Goal: Task Accomplishment & Management: Manage account settings

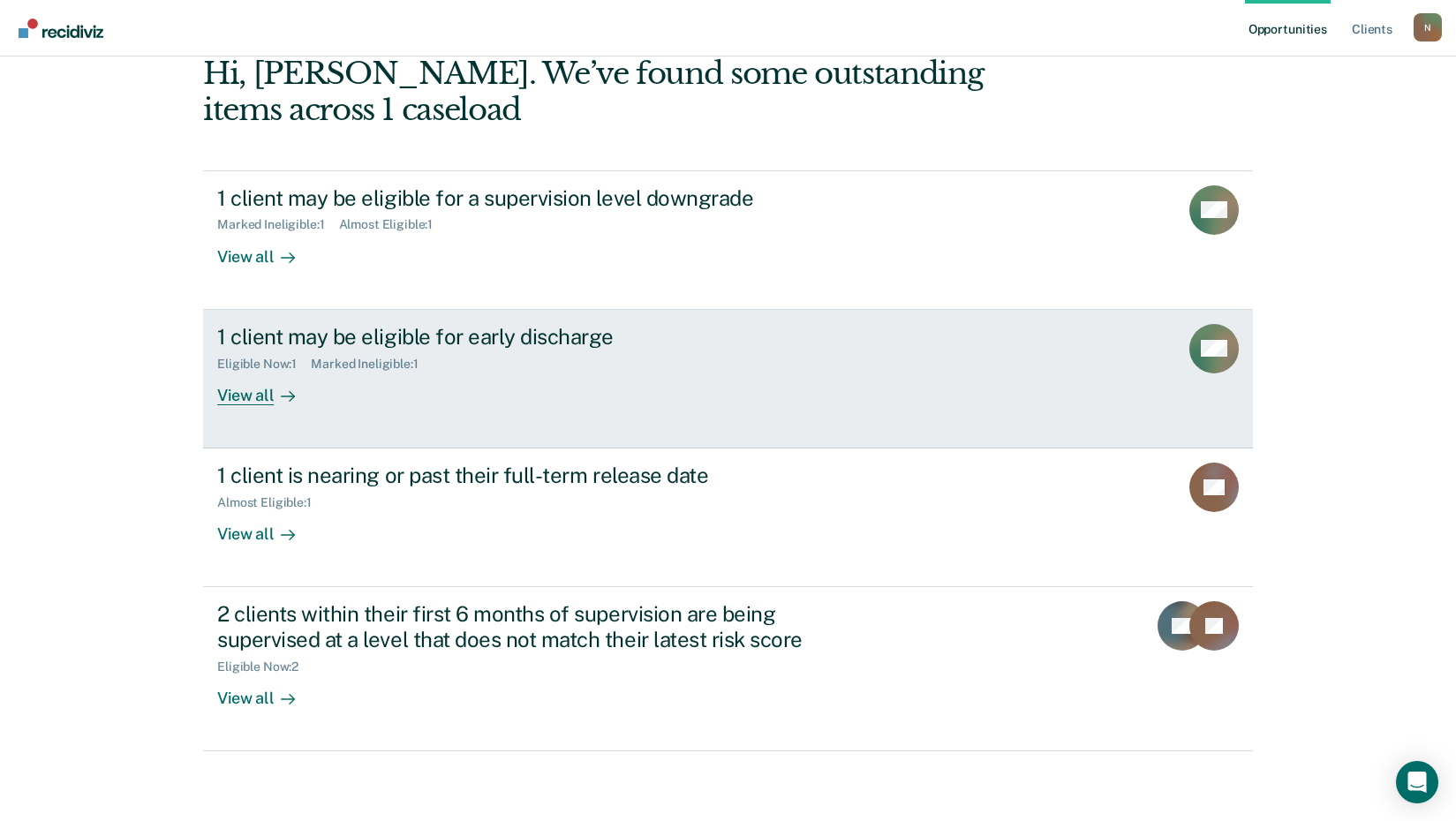
scroll to position [96, 0]
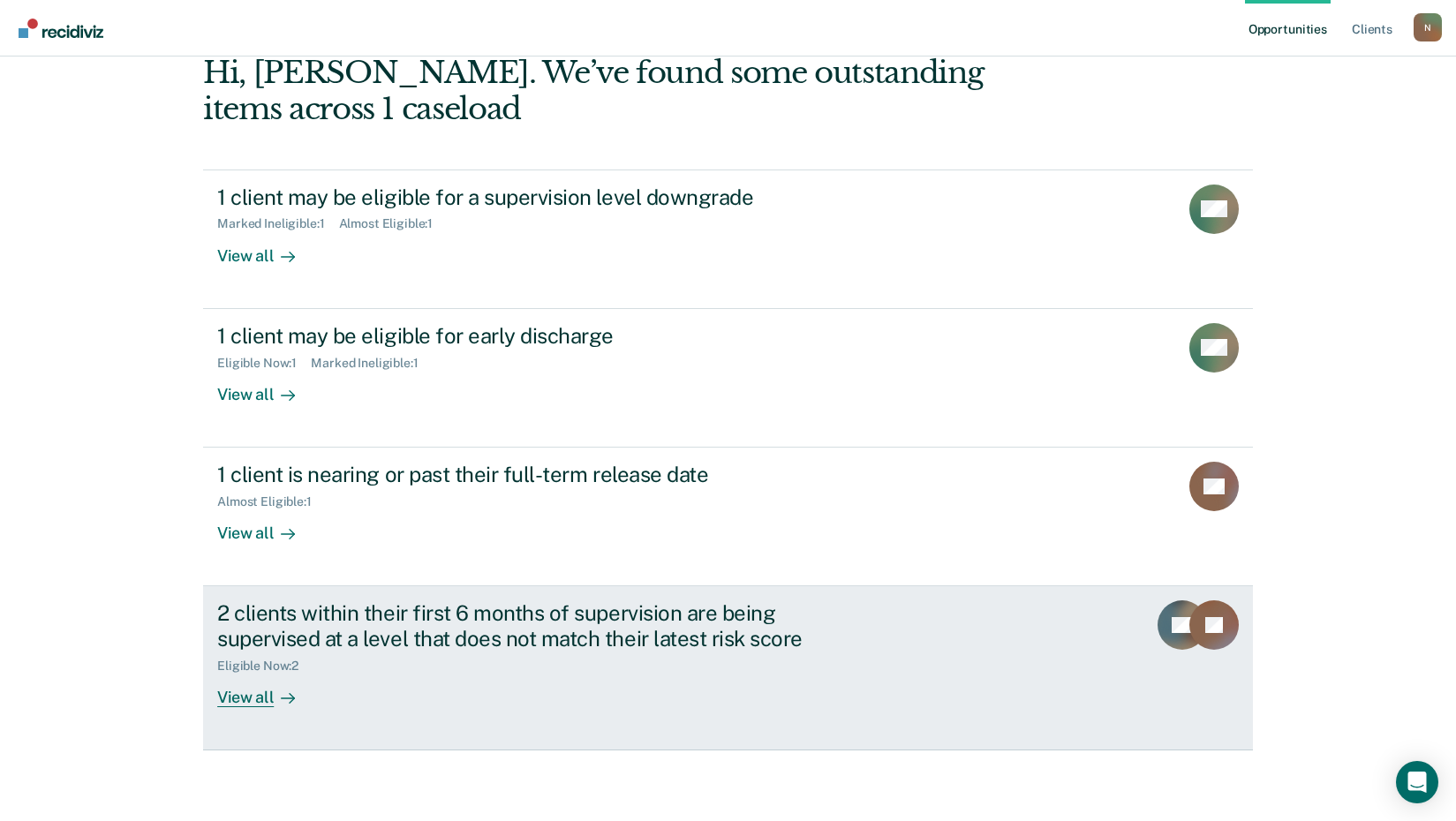
click at [234, 698] on div "View all" at bounding box center [267, 691] width 99 height 35
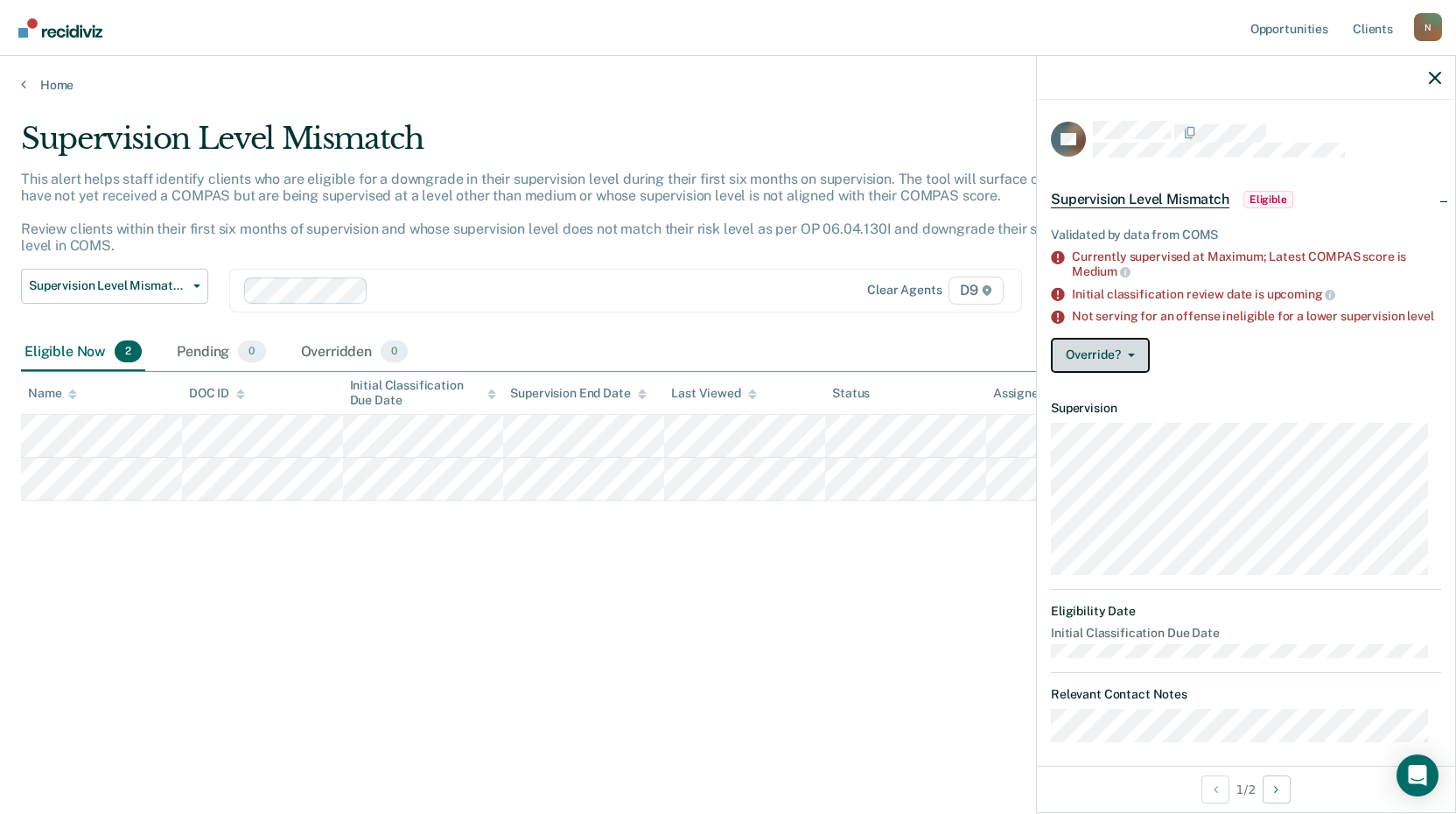
click at [1128, 359] on button "Override?" at bounding box center [1100, 355] width 99 height 35
click at [1254, 367] on div "Override? [PERSON_NAME] Mark Overridden" at bounding box center [1246, 355] width 391 height 35
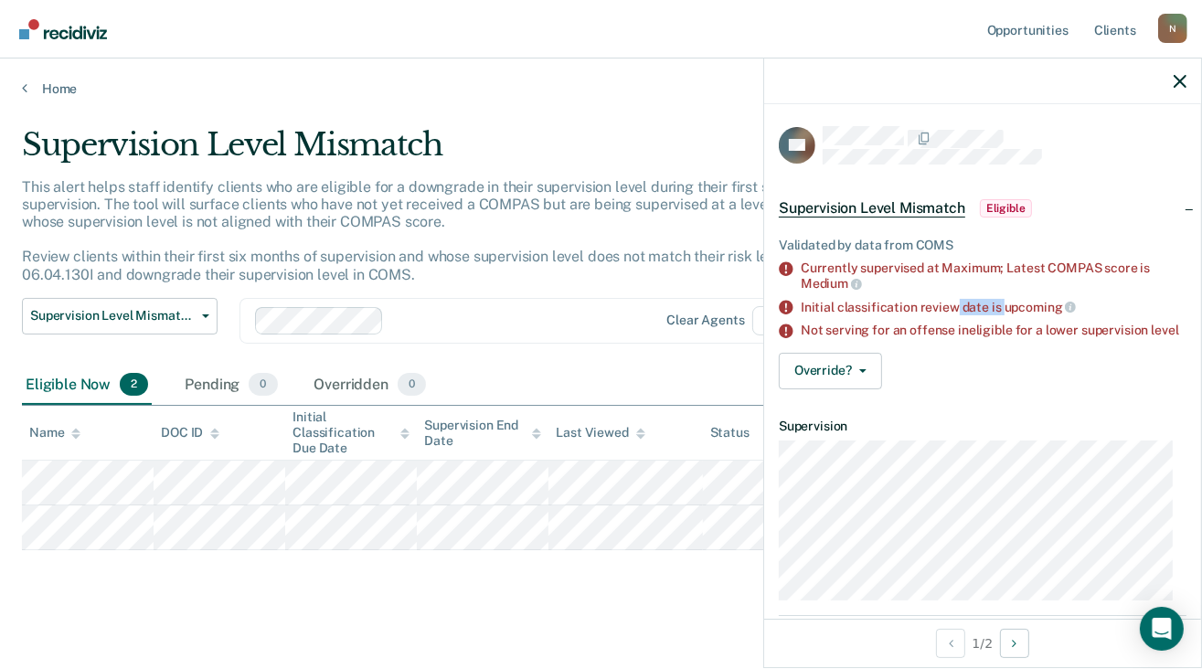
drag, startPoint x: 1002, startPoint y: 307, endPoint x: 955, endPoint y: 307, distance: 46.6
click at [955, 307] on div "Initial classification review date is upcoming" at bounding box center [994, 307] width 386 height 16
drag, startPoint x: 955, startPoint y: 307, endPoint x: 936, endPoint y: 306, distance: 19.2
click at [936, 306] on div "Initial classification review date is upcoming" at bounding box center [994, 307] width 386 height 16
click at [866, 381] on button "Override?" at bounding box center [830, 371] width 103 height 37
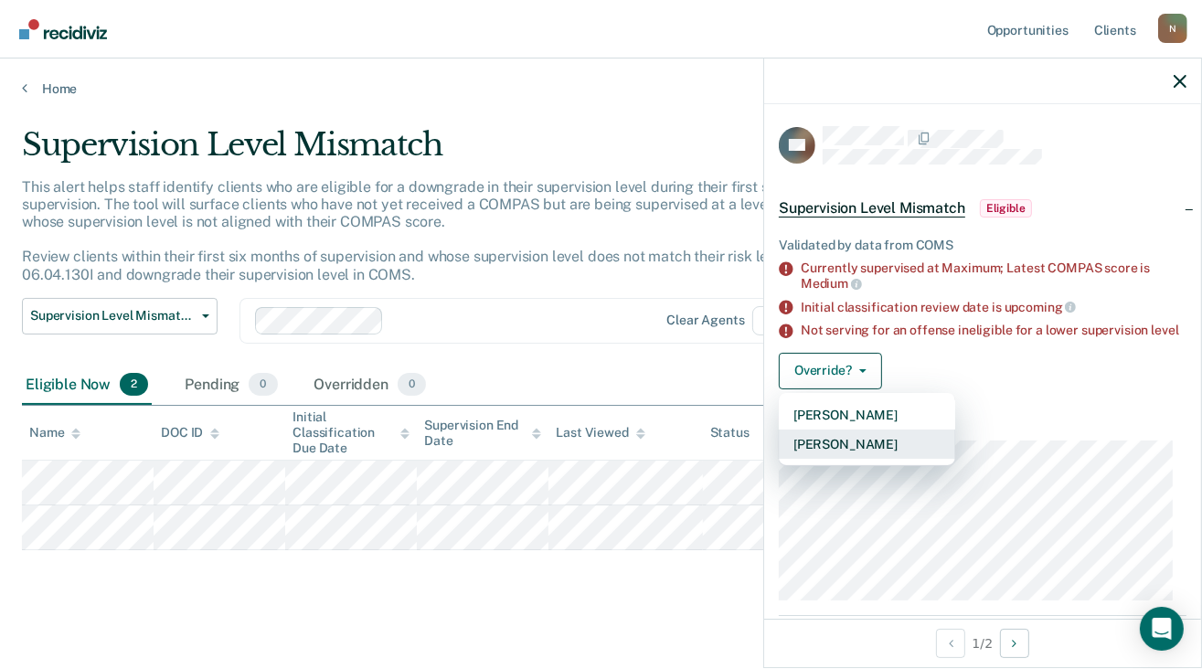
click at [852, 454] on button "[PERSON_NAME]" at bounding box center [867, 444] width 176 height 29
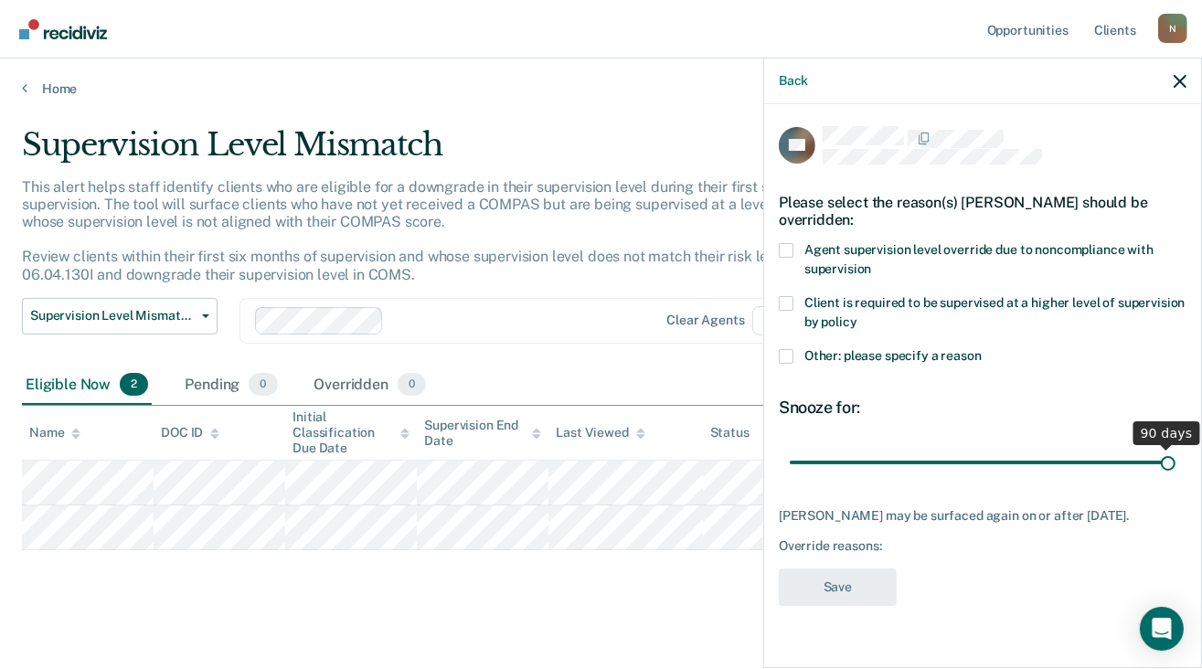
drag, startPoint x: 915, startPoint y: 443, endPoint x: 1243, endPoint y: 443, distance: 328.1
type input "90"
click at [1175, 447] on input "range" at bounding box center [983, 463] width 386 height 32
click at [786, 349] on span at bounding box center [786, 356] width 15 height 15
click at [982, 349] on input "Other: please specify a reason" at bounding box center [982, 349] width 0 height 0
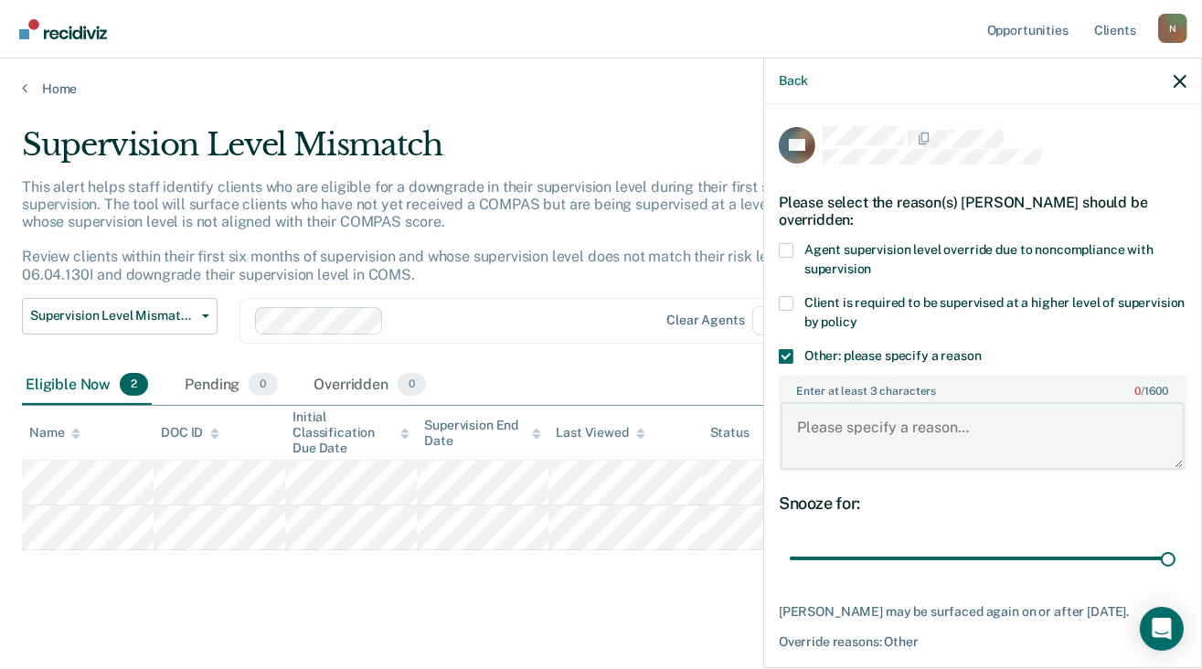
click at [815, 412] on textarea "Enter at least 3 characters 0 / 1600" at bounding box center [983, 436] width 404 height 68
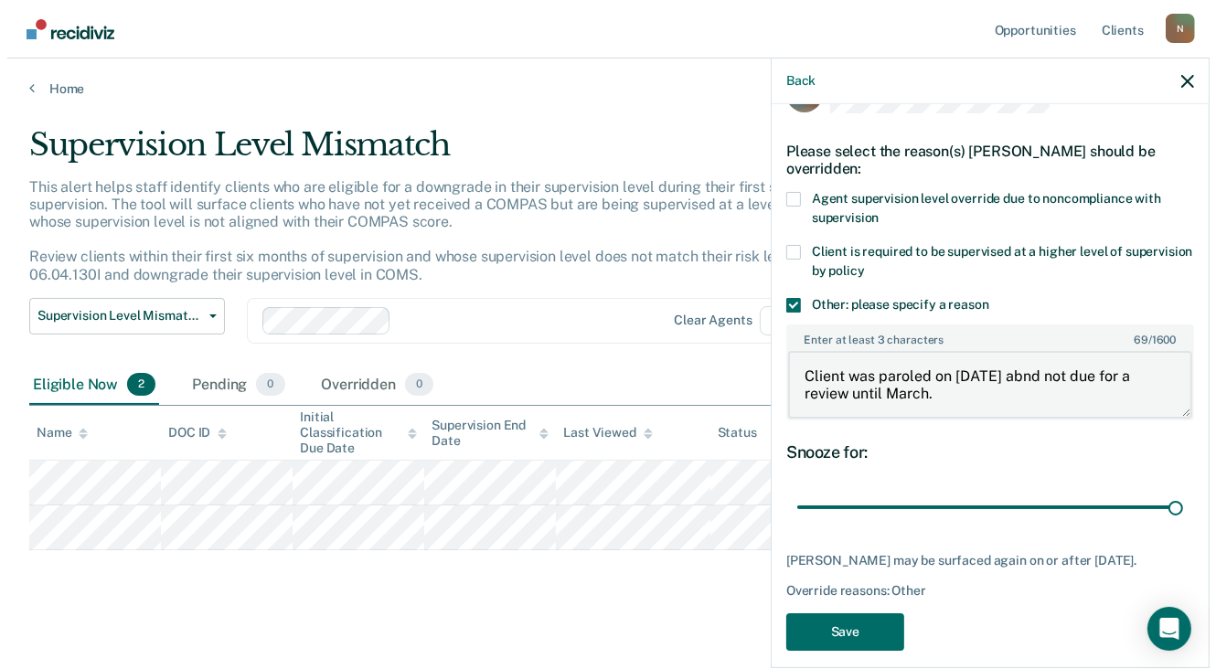
scroll to position [66, 0]
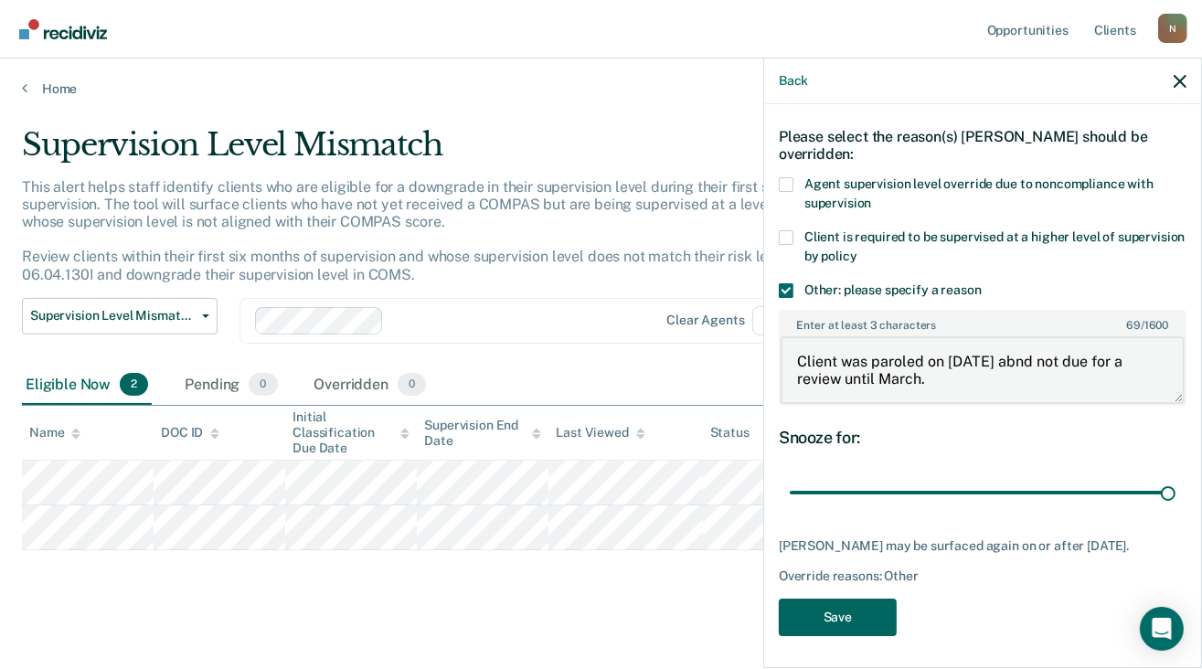
type textarea "Client was paroled on [DATE] abnd not due for a review until March."
click at [847, 603] on button "Save" at bounding box center [838, 617] width 118 height 37
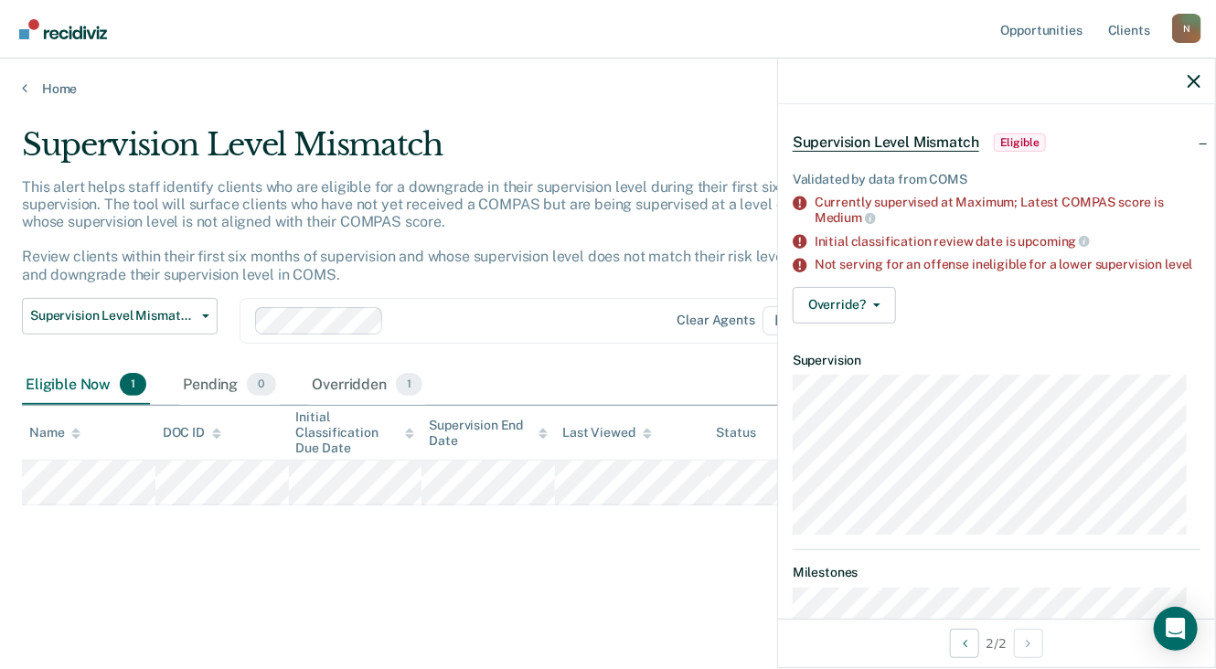
click at [325, 430] on div "Initial Classification Due Date" at bounding box center [355, 432] width 119 height 46
click at [472, 424] on div "Supervision End Date" at bounding box center [488, 433] width 119 height 31
click at [325, 434] on div "Initial Classification Due Date" at bounding box center [355, 432] width 119 height 46
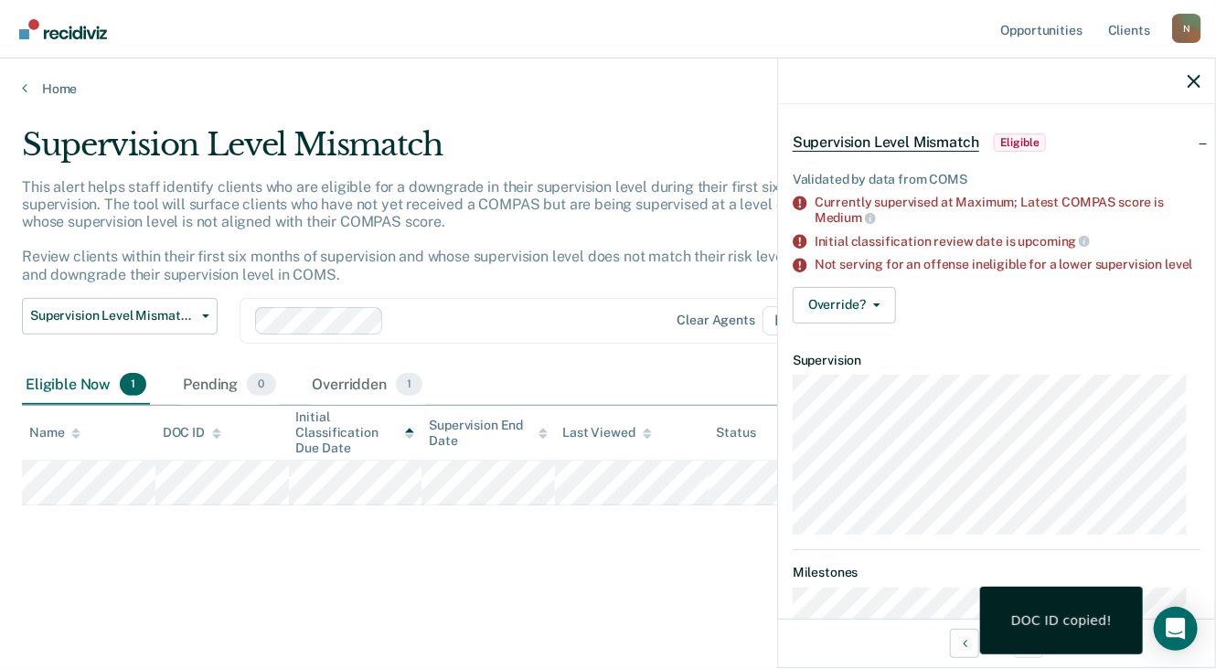
click at [984, 368] on dt "Supervision" at bounding box center [996, 361] width 408 height 16
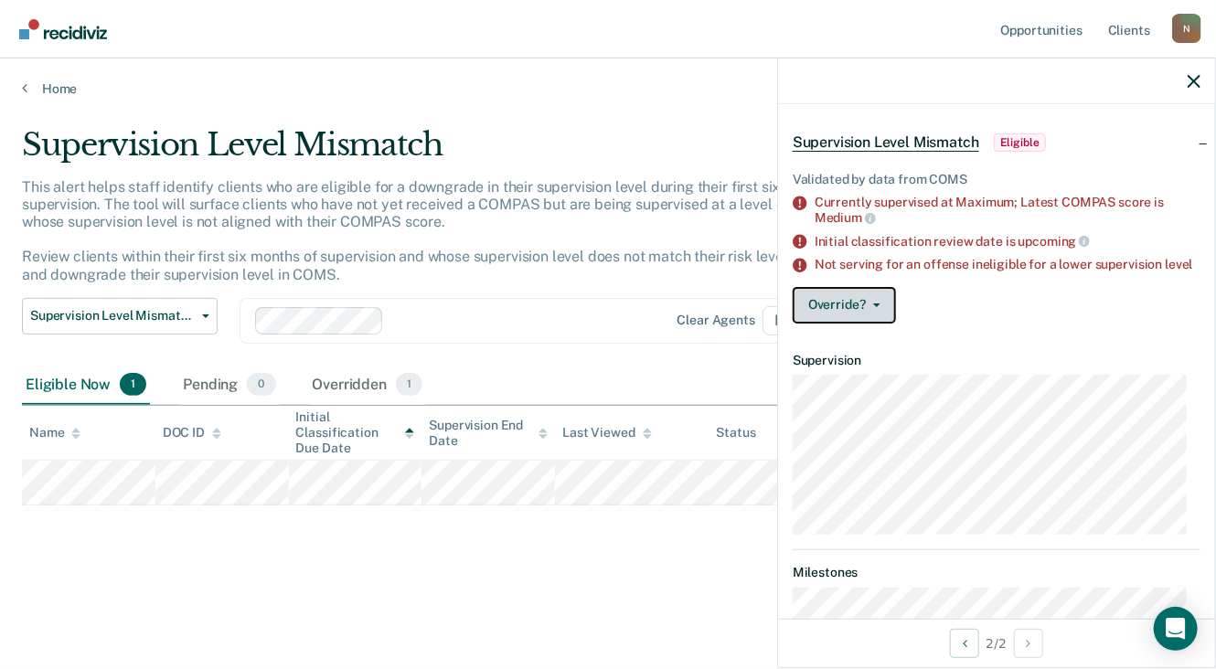
click at [879, 316] on button "Override?" at bounding box center [843, 305] width 103 height 37
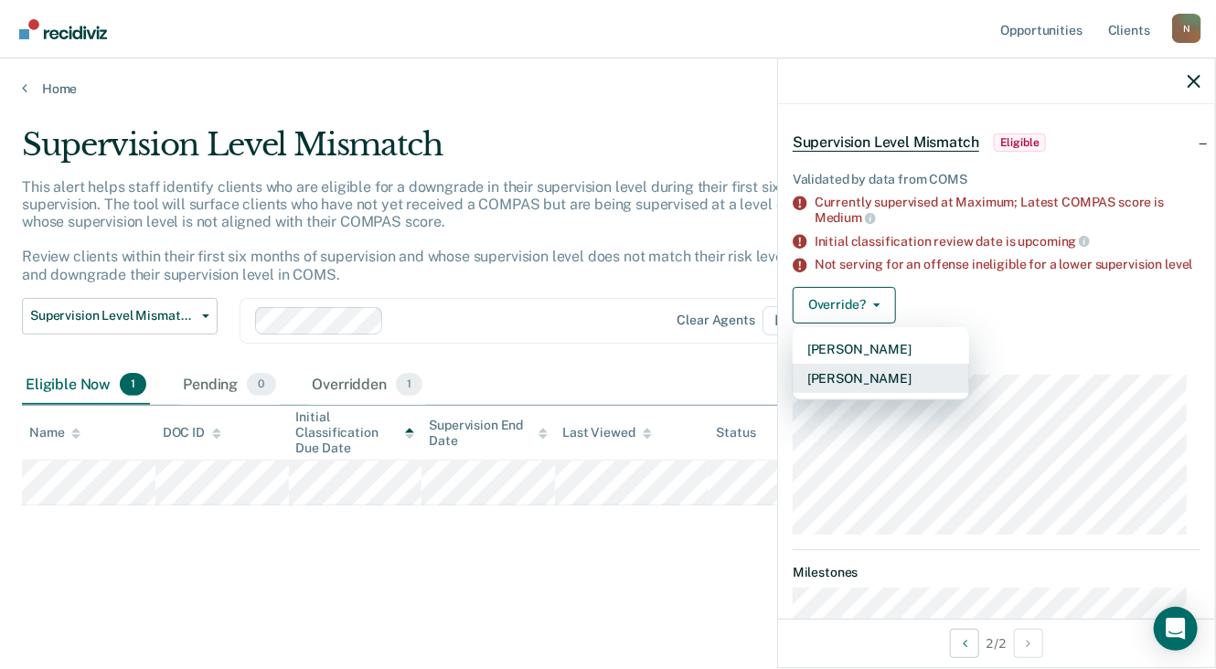
click at [852, 393] on button "[PERSON_NAME]" at bounding box center [880, 378] width 176 height 29
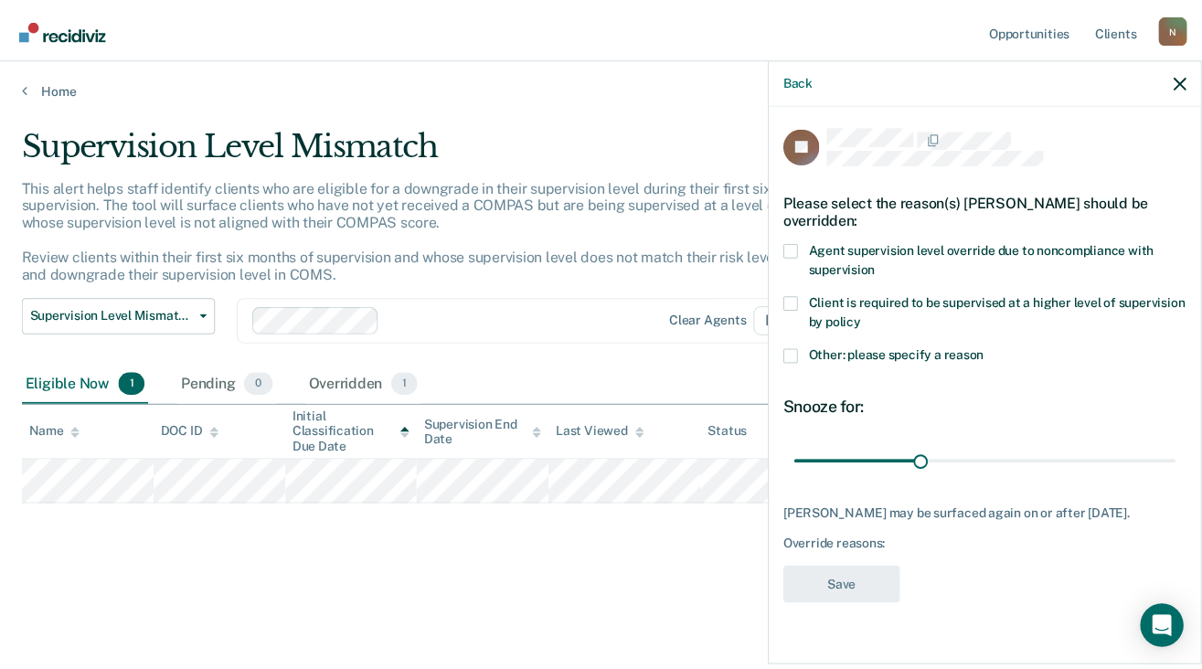
scroll to position [0, 0]
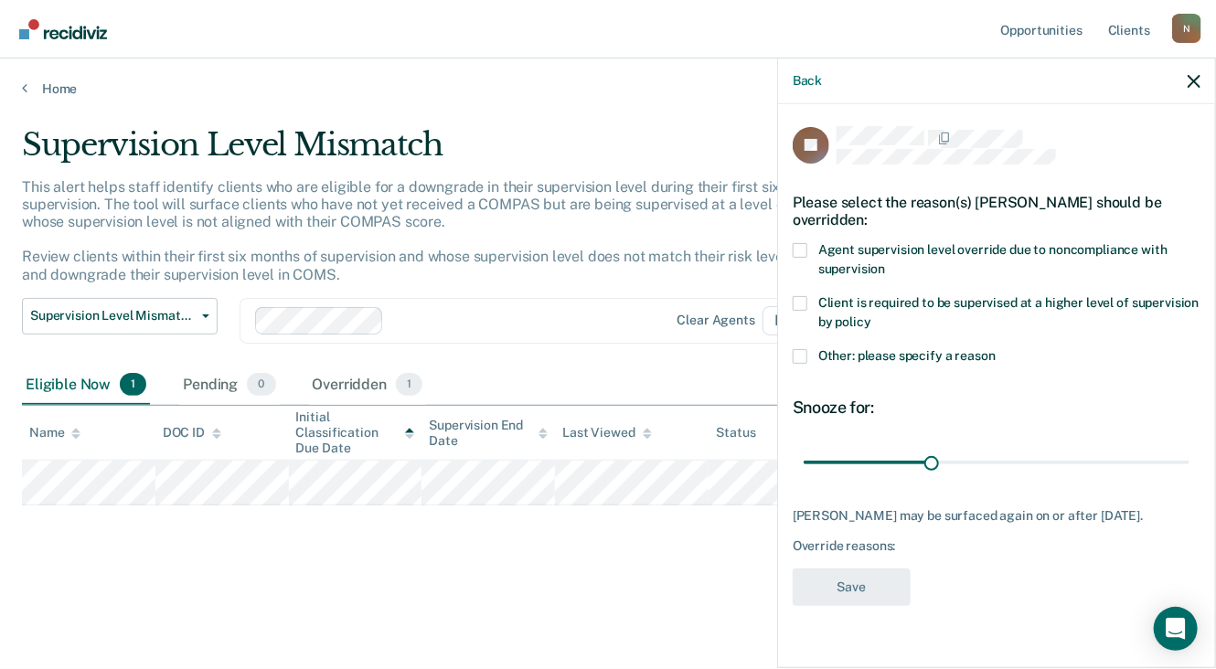
click at [800, 357] on span at bounding box center [799, 356] width 15 height 15
click at [995, 349] on input "Other: please specify a reason" at bounding box center [995, 349] width 0 height 0
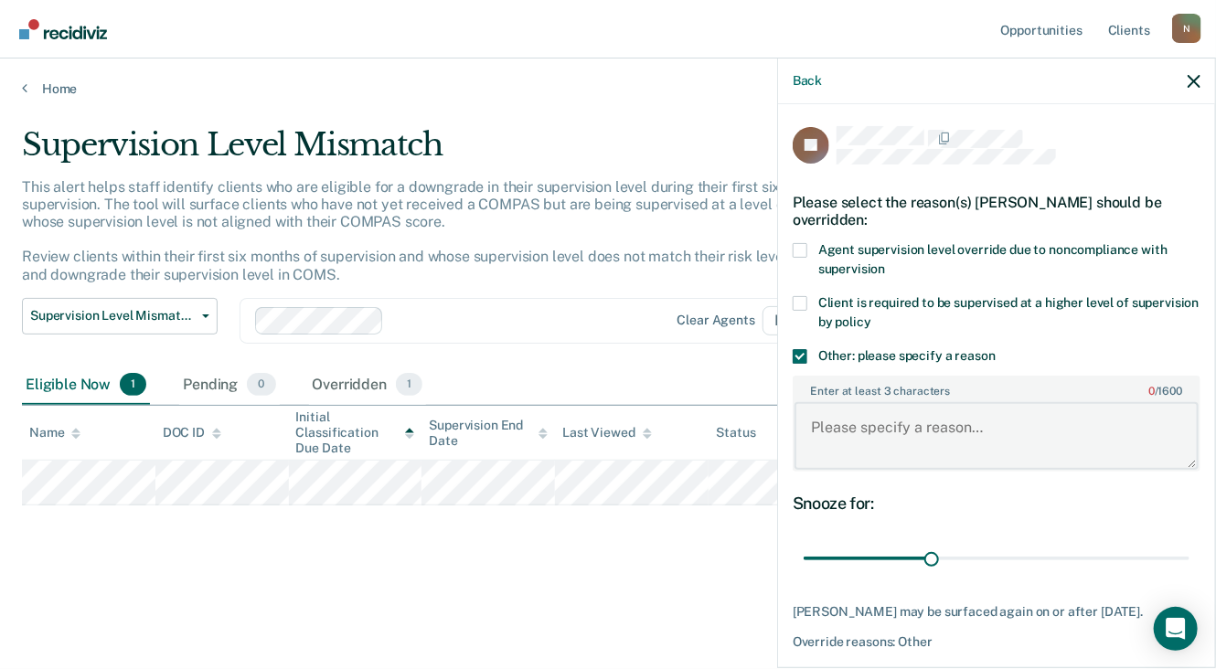
click at [831, 416] on textarea "Enter at least 3 characters 0 / 1600" at bounding box center [996, 436] width 404 height 68
type textarea "P was paroled on [DATE]"
click at [798, 246] on span at bounding box center [799, 250] width 15 height 15
click at [885, 262] on input "Agent supervision level override due to noncompliance with supervision" at bounding box center [885, 262] width 0 height 0
click at [795, 356] on span at bounding box center [799, 356] width 15 height 15
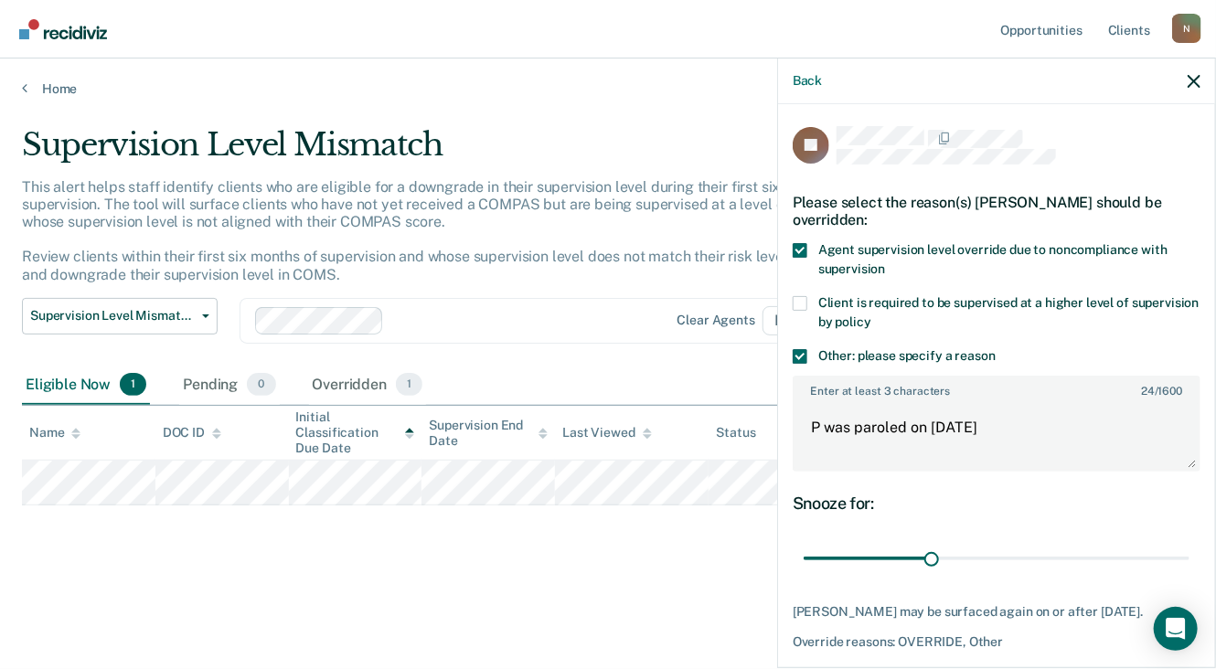
click at [995, 349] on input "Other: please specify a reason" at bounding box center [995, 349] width 0 height 0
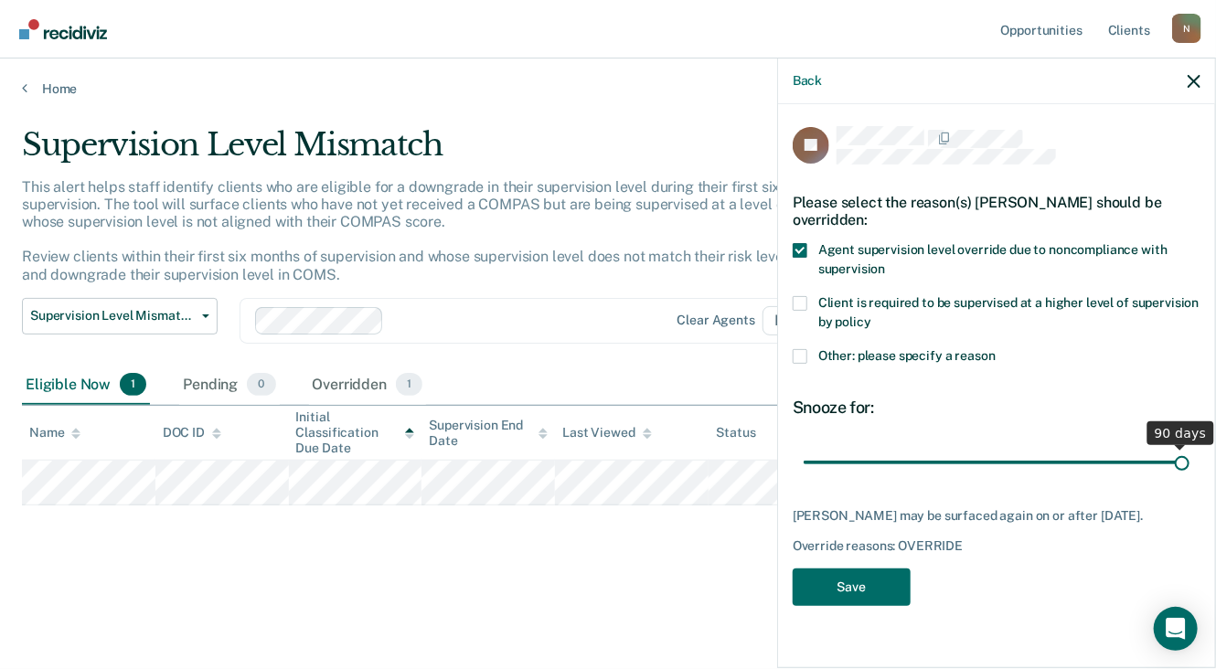
drag, startPoint x: 932, startPoint y: 462, endPoint x: 1209, endPoint y: 468, distance: 277.0
type input "90"
click at [1189, 468] on input "range" at bounding box center [996, 463] width 386 height 32
click at [852, 584] on button "Save" at bounding box center [851, 587] width 118 height 37
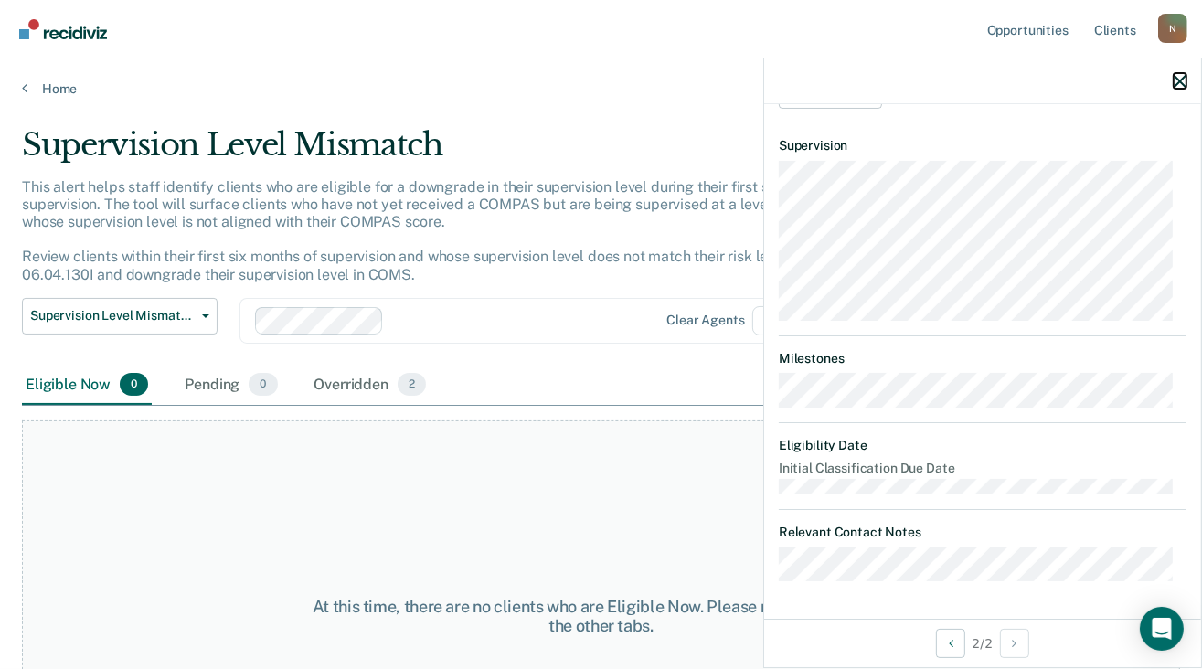
click at [1177, 81] on icon "button" at bounding box center [1180, 81] width 13 height 13
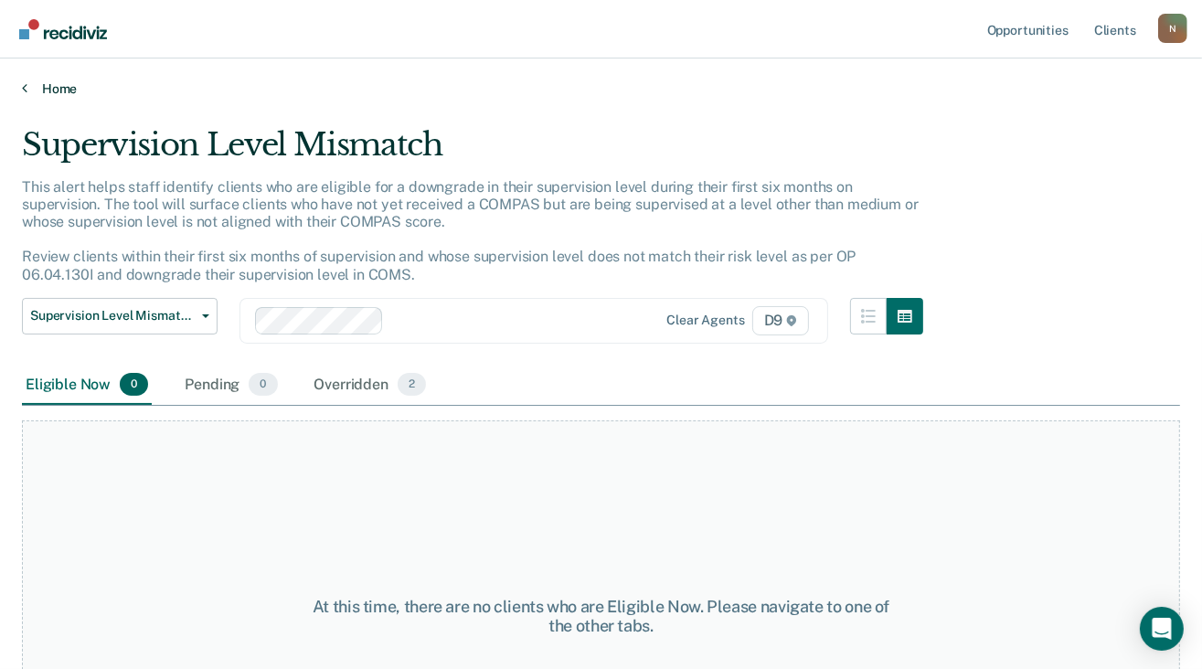
click at [49, 92] on link "Home" at bounding box center [601, 88] width 1158 height 16
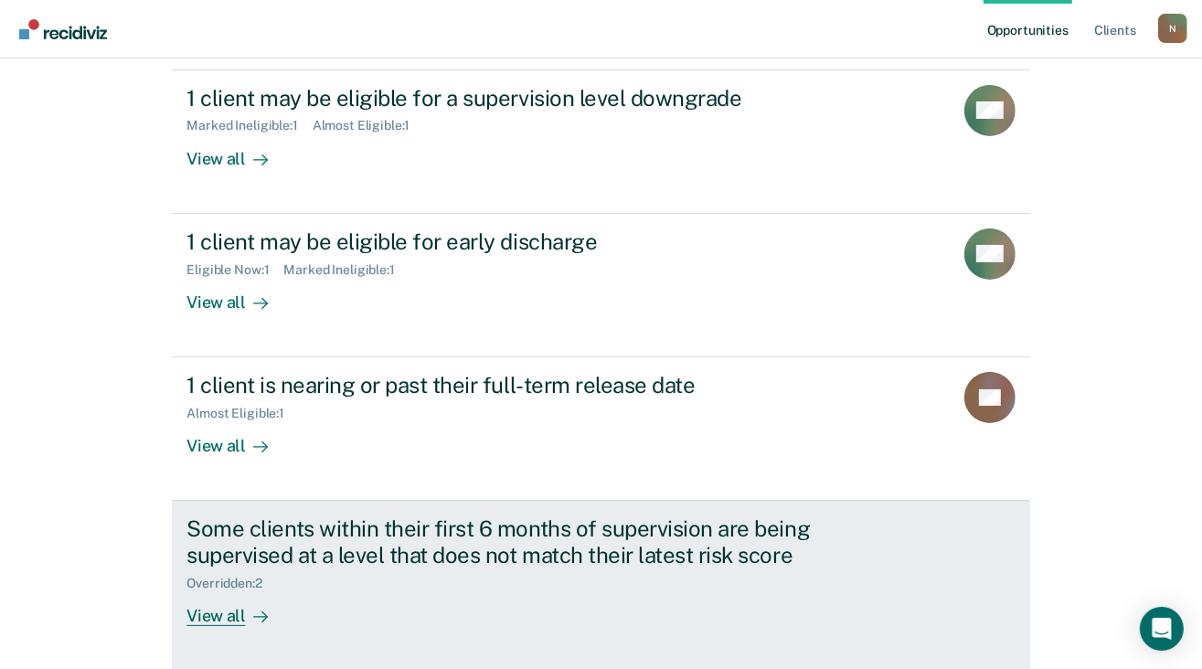
scroll to position [95, 0]
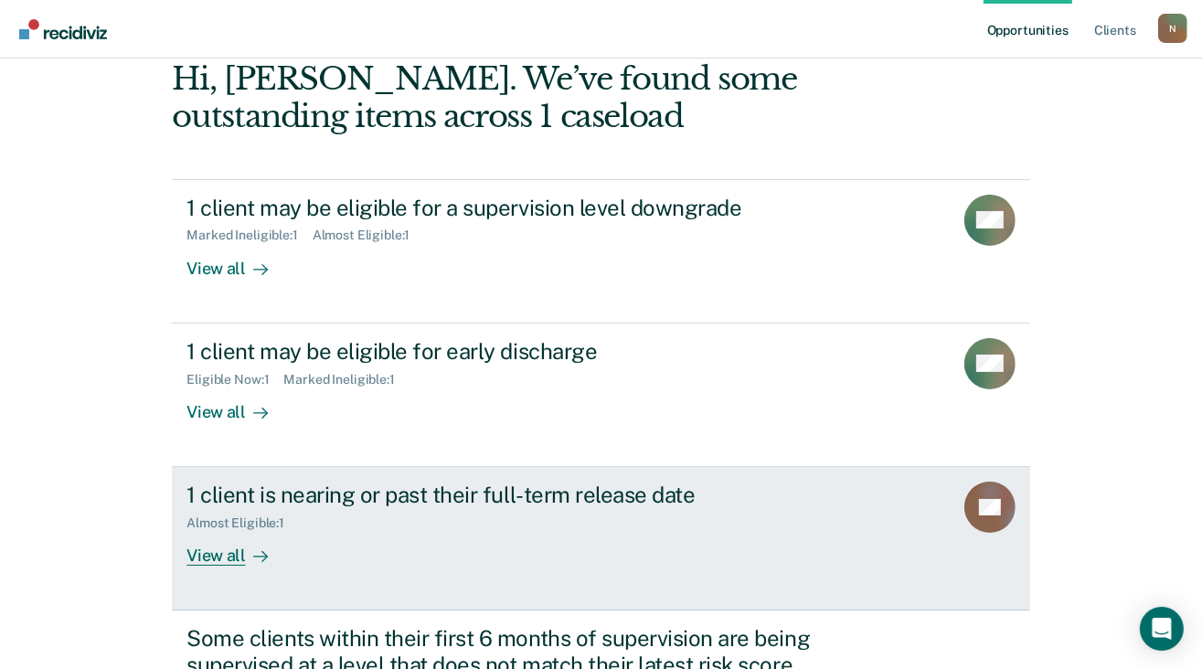
click at [208, 555] on div "View all" at bounding box center [237, 549] width 102 height 36
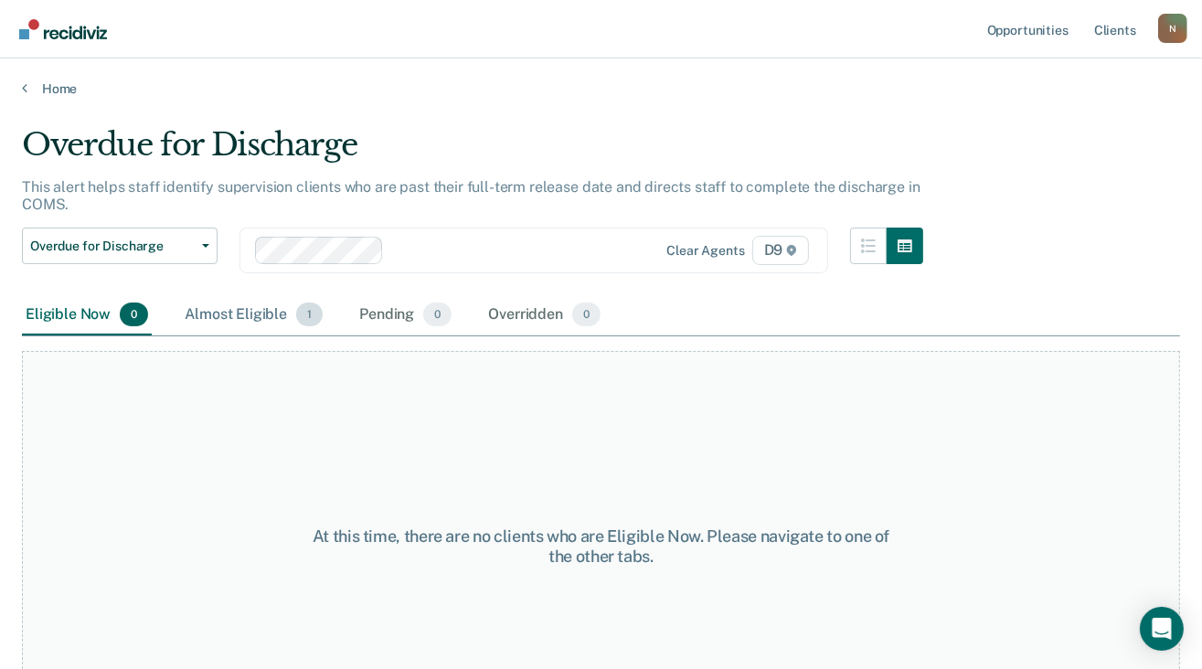
click at [238, 312] on div "Almost Eligible 1" at bounding box center [253, 315] width 145 height 40
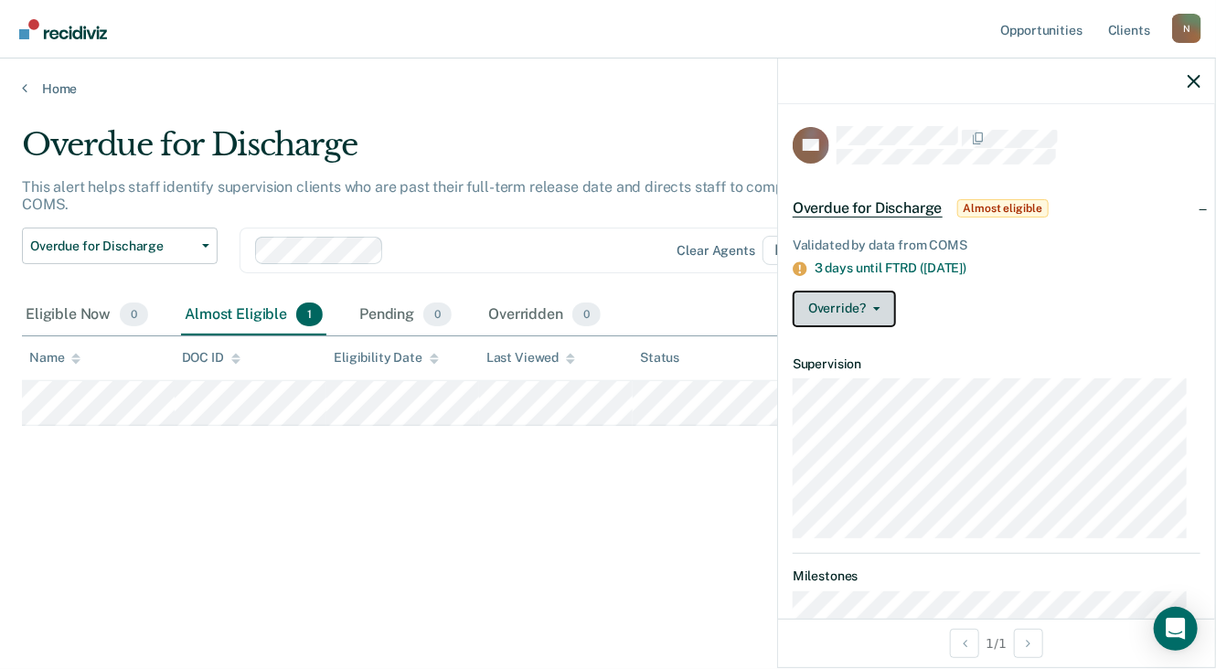
click at [880, 310] on button "Override?" at bounding box center [843, 309] width 103 height 37
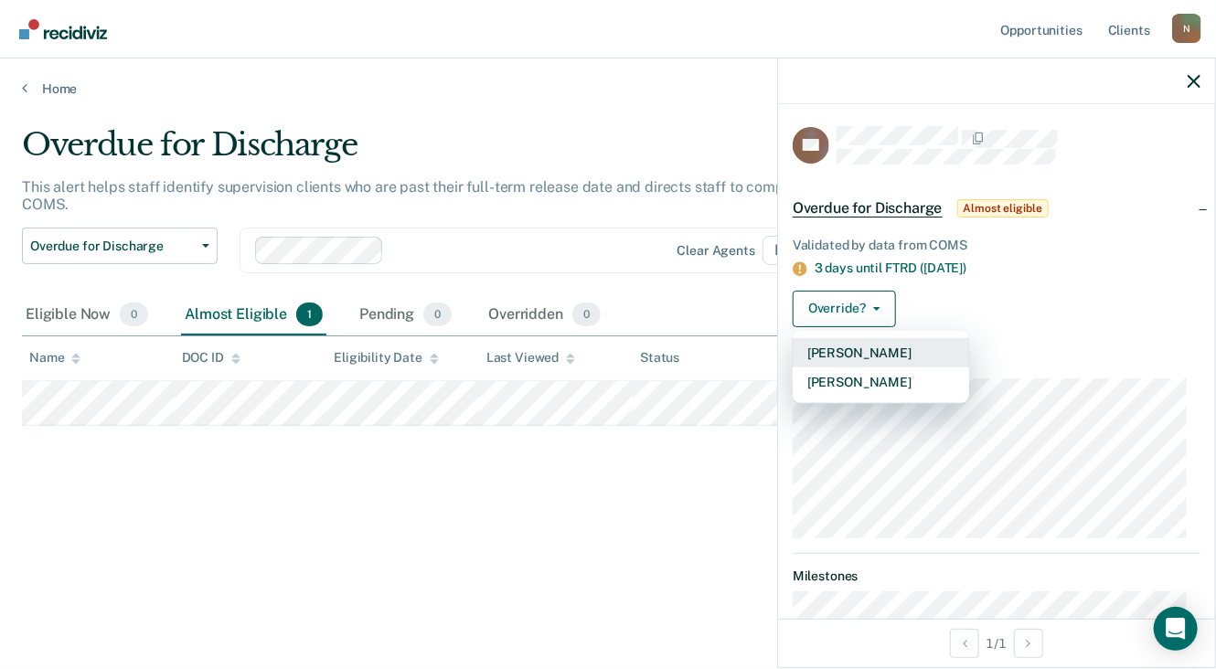
click at [856, 348] on button "[PERSON_NAME]" at bounding box center [880, 352] width 176 height 29
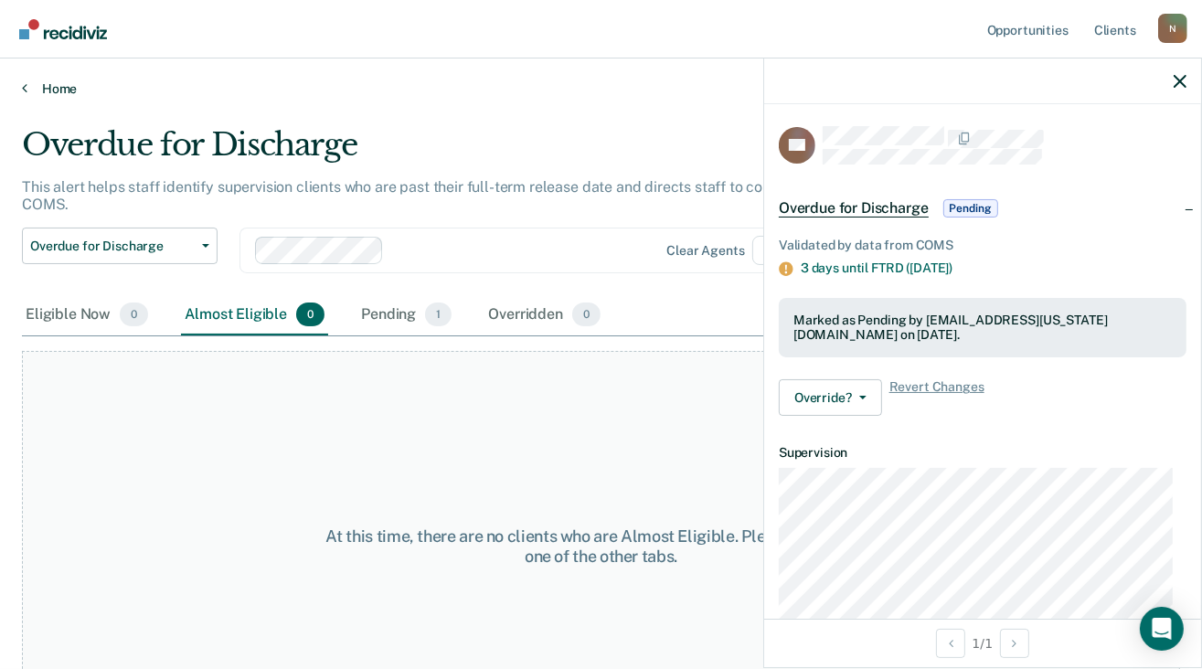
click at [57, 86] on link "Home" at bounding box center [601, 88] width 1158 height 16
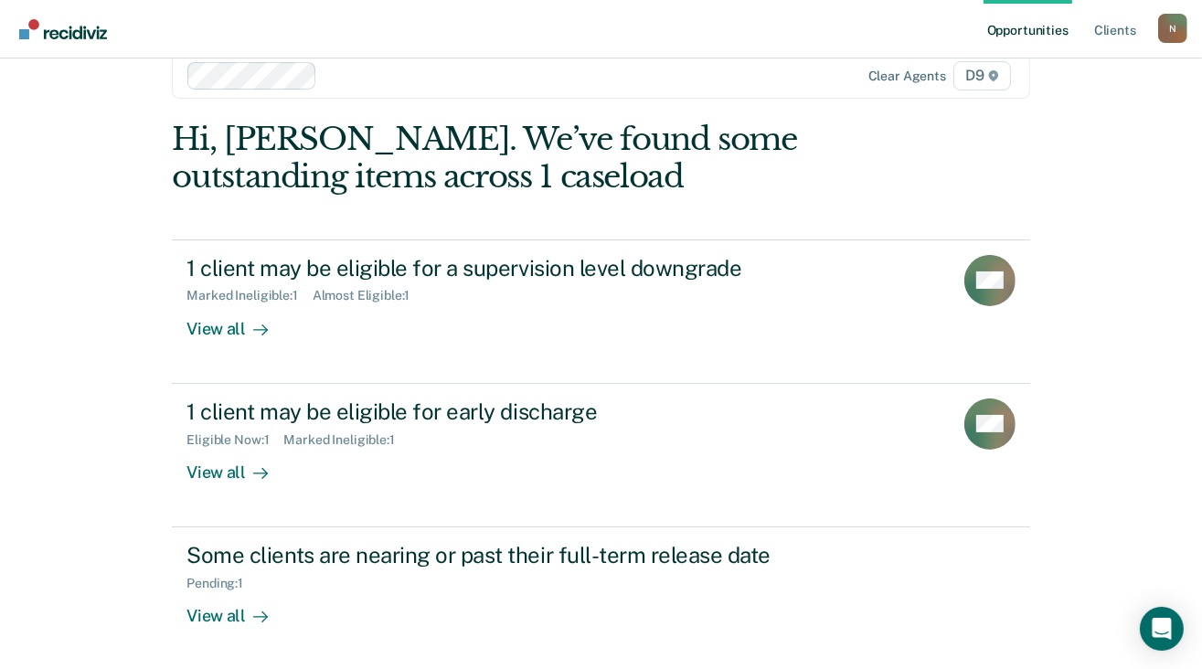
scroll to position [4, 0]
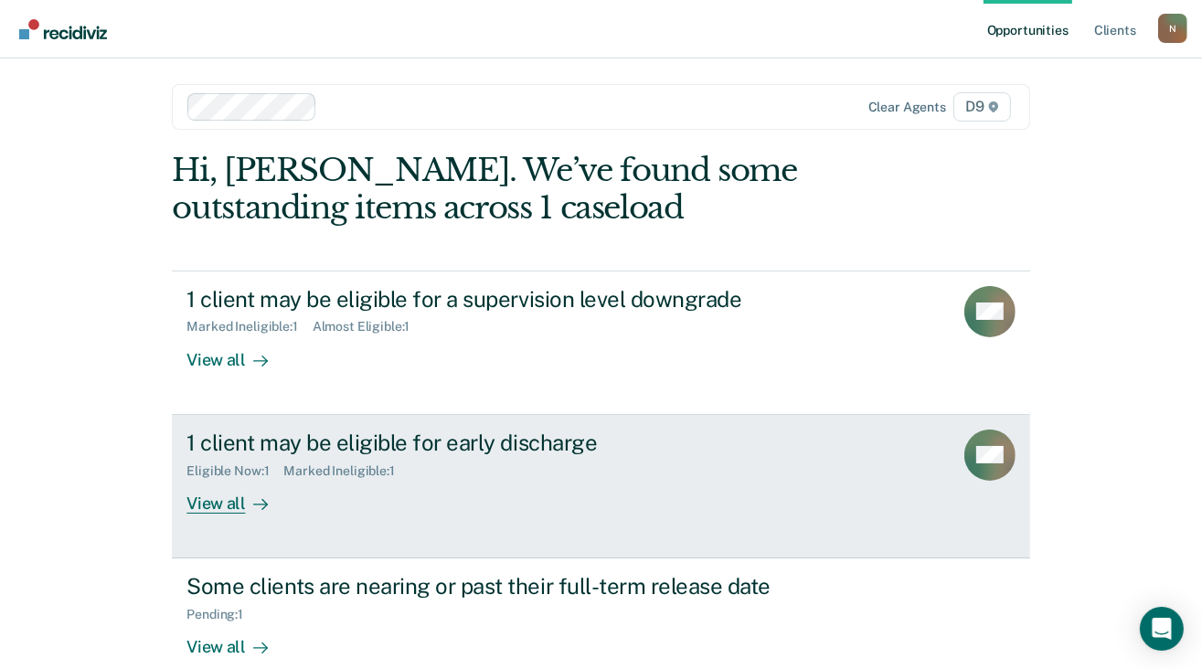
click at [216, 502] on div "View all" at bounding box center [237, 496] width 102 height 36
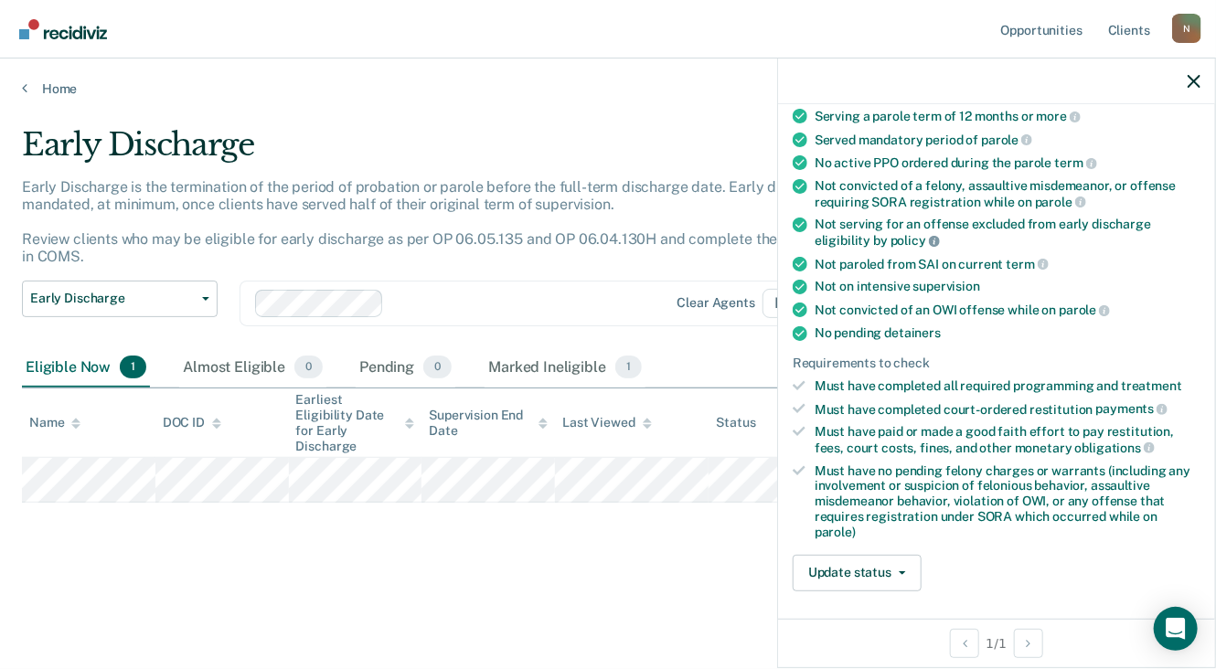
scroll to position [274, 0]
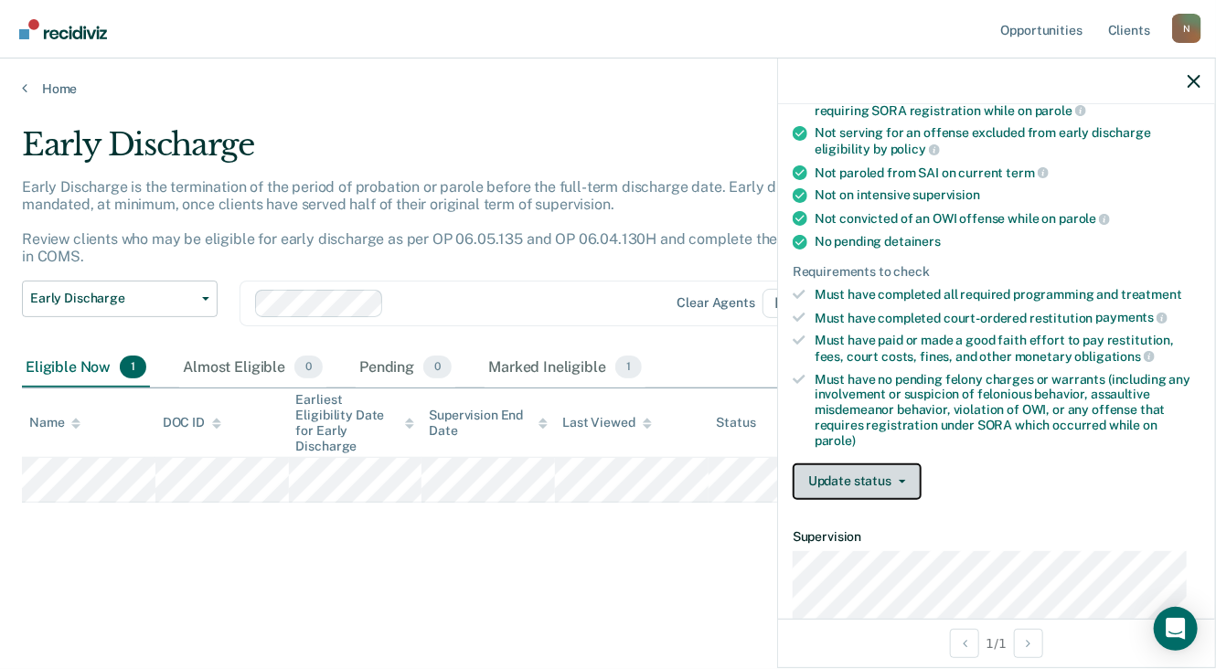
click at [901, 480] on icon "button" at bounding box center [901, 482] width 7 height 4
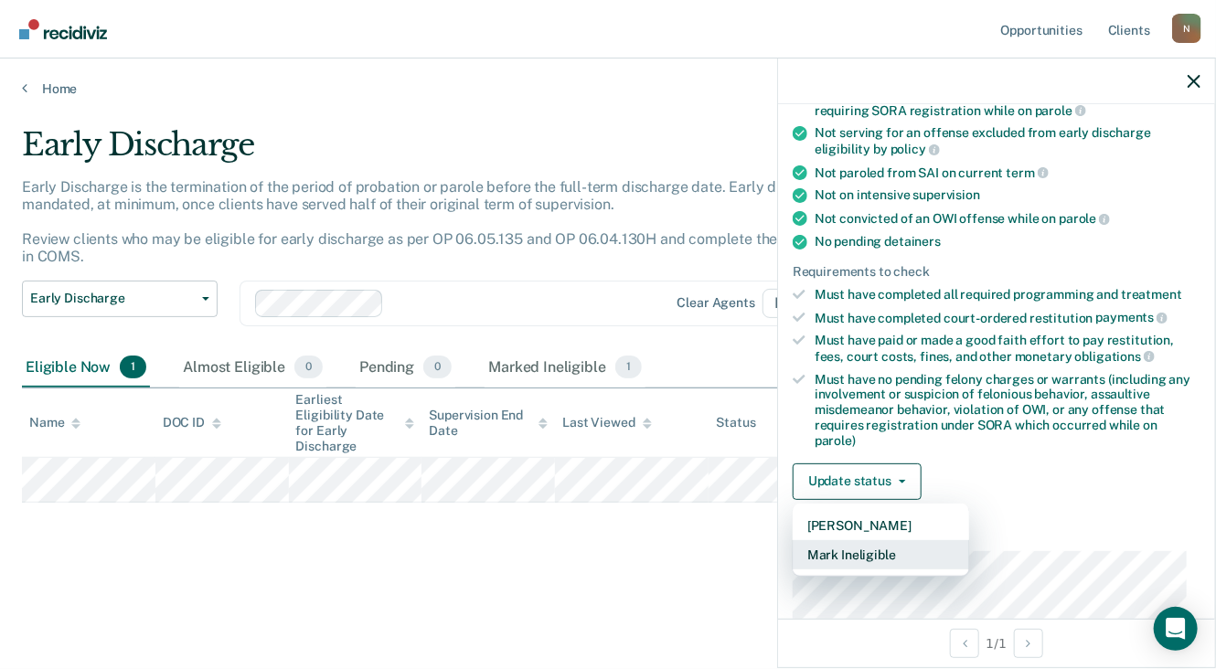
click at [837, 548] on button "Mark Ineligible" at bounding box center [880, 554] width 176 height 29
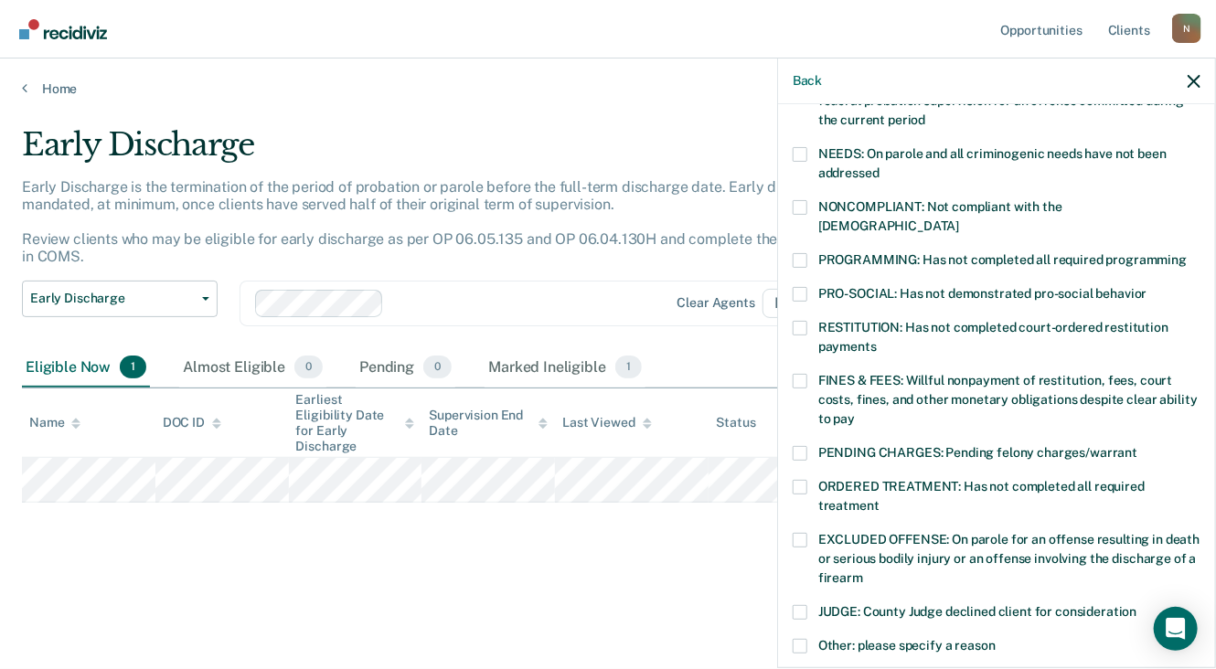
click at [797, 206] on span at bounding box center [799, 207] width 15 height 15
click at [959, 219] on input "NONCOMPLIANT: Not compliant with the [DEMOGRAPHIC_DATA]" at bounding box center [959, 219] width 0 height 0
click at [798, 253] on span at bounding box center [799, 260] width 15 height 15
click at [1186, 253] on input "PROGRAMMING: Has not completed all required programming" at bounding box center [1186, 253] width 0 height 0
click at [801, 480] on span at bounding box center [799, 487] width 15 height 15
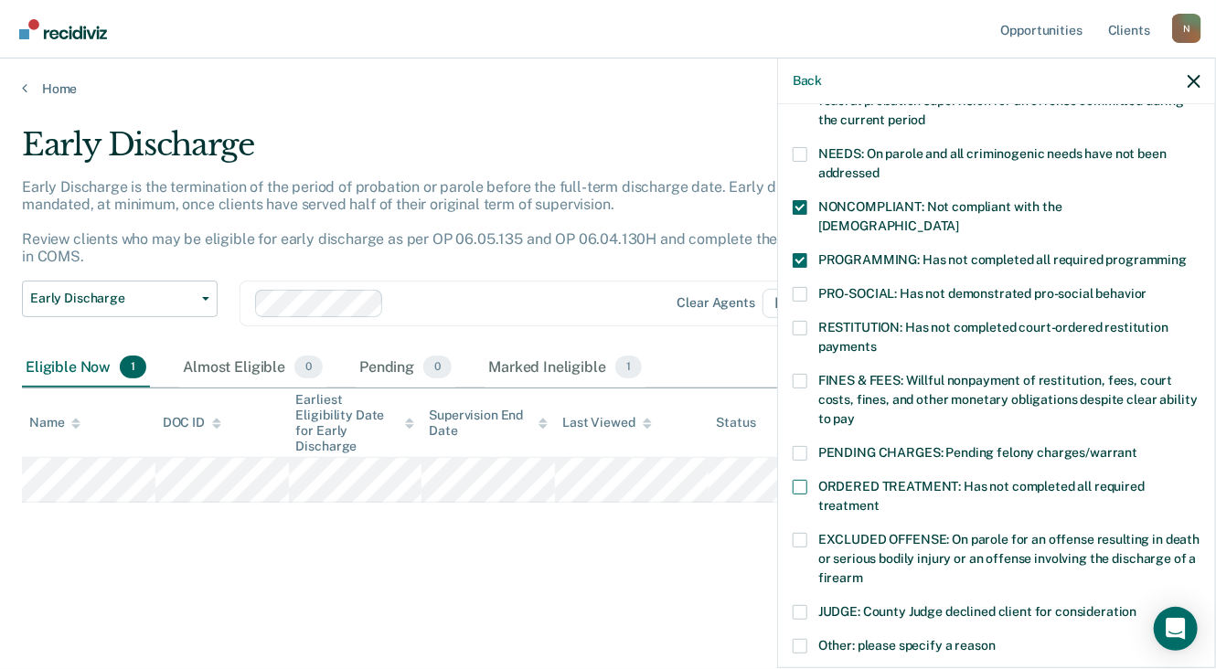
click at [879, 499] on input "ORDERED TREATMENT: Has not completed all required treatment" at bounding box center [879, 499] width 0 height 0
click at [798, 253] on span at bounding box center [799, 260] width 15 height 15
click at [1186, 253] on input "PROGRAMMING: Has not completed all required programming" at bounding box center [1186, 253] width 0 height 0
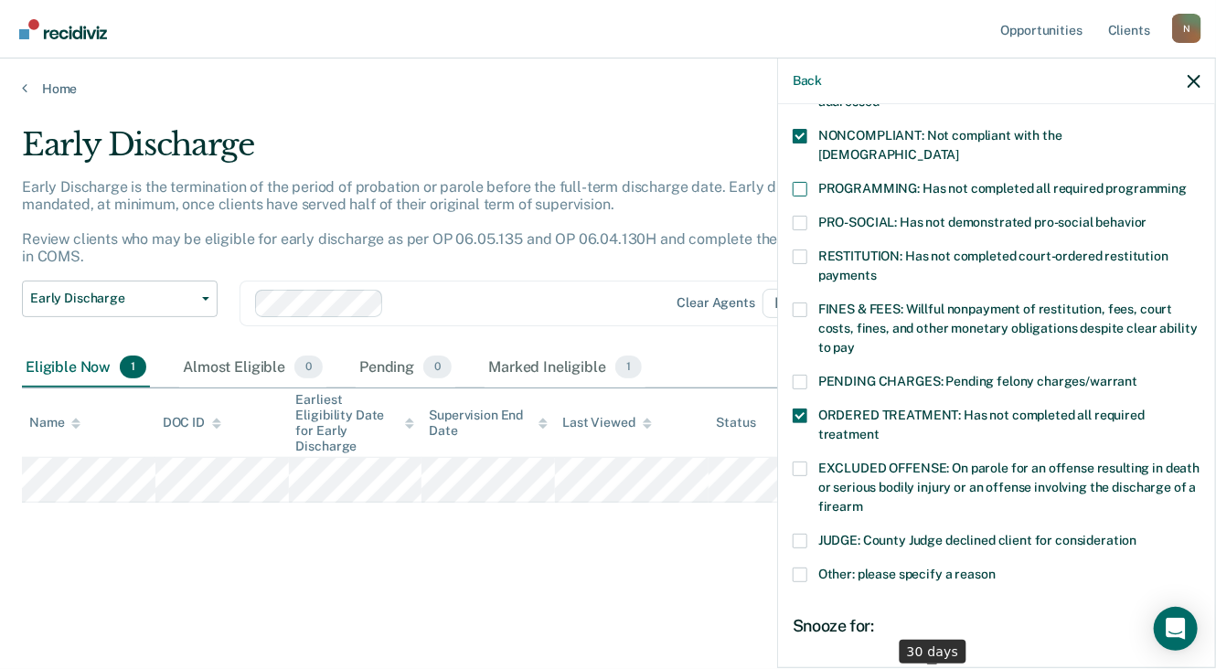
scroll to position [457, 0]
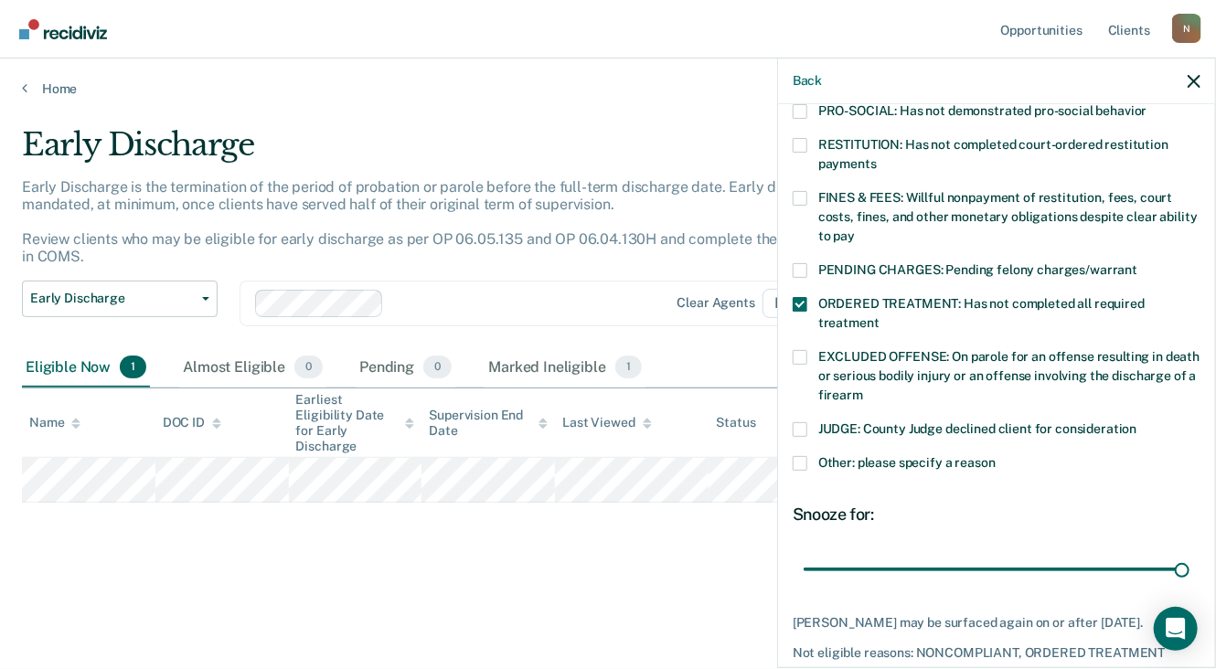
drag, startPoint x: 928, startPoint y: 549, endPoint x: 1185, endPoint y: 562, distance: 257.2
type input "90"
click at [1189, 566] on input "range" at bounding box center [996, 570] width 386 height 32
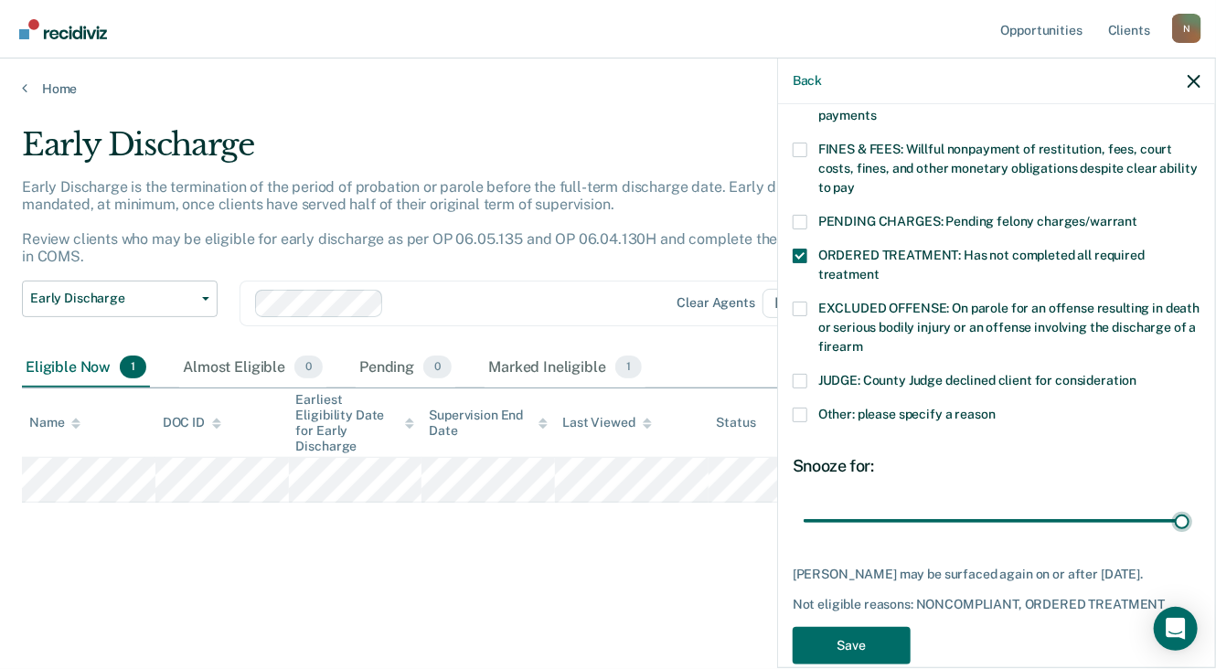
scroll to position [532, 0]
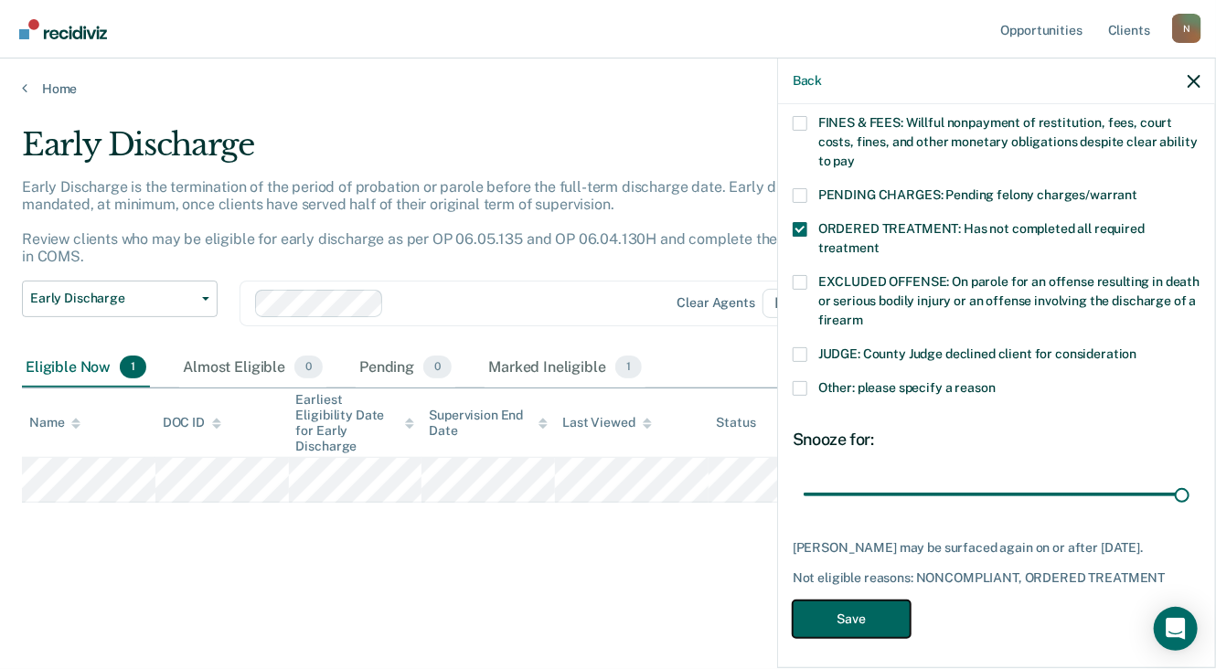
click at [856, 615] on button "Save" at bounding box center [851, 618] width 118 height 37
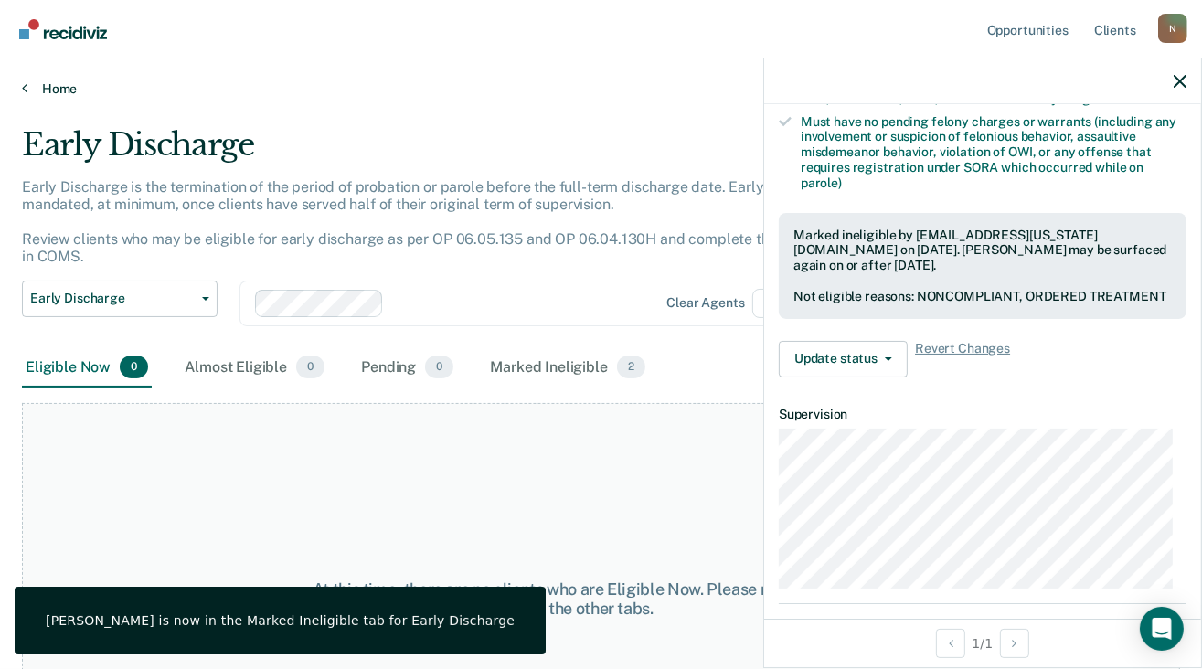
click at [61, 87] on link "Home" at bounding box center [601, 88] width 1158 height 16
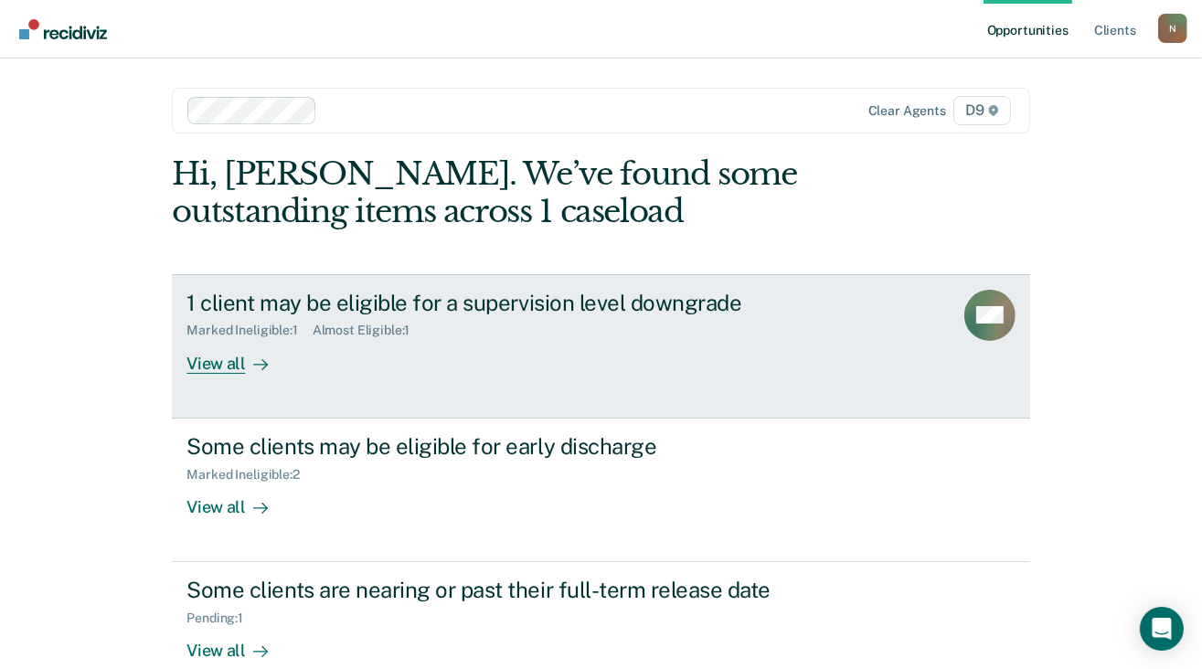
click at [216, 364] on div "View all" at bounding box center [237, 356] width 102 height 36
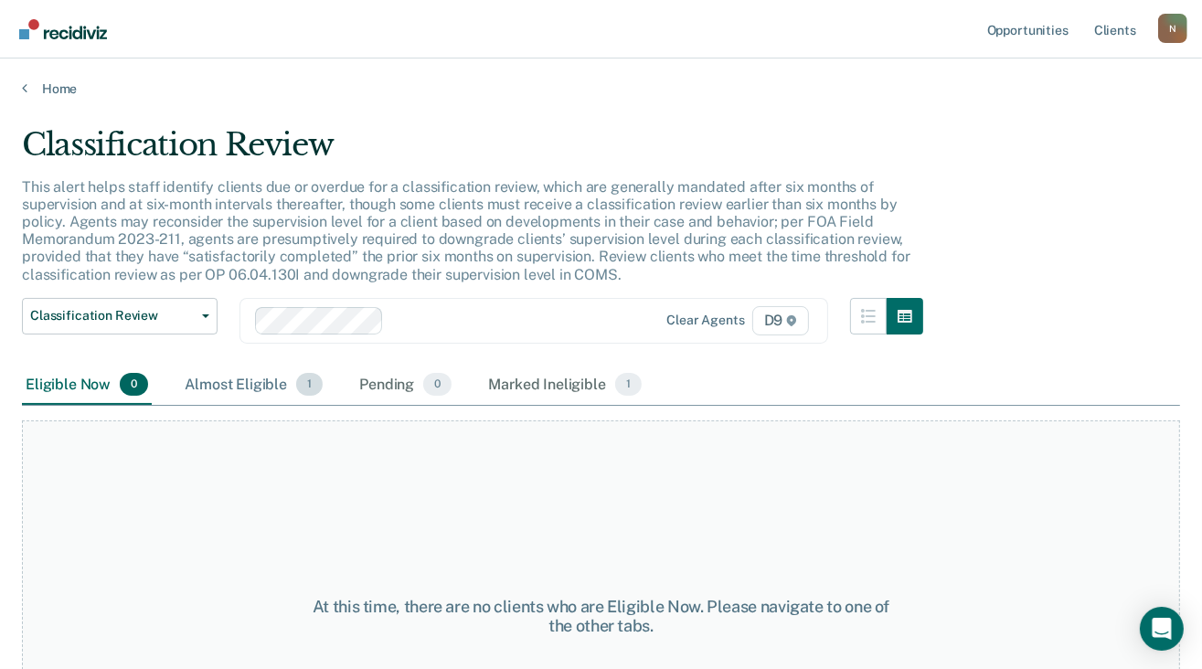
click at [252, 379] on div "Almost Eligible 1" at bounding box center [253, 386] width 145 height 40
